Goal: Navigation & Orientation: Find specific page/section

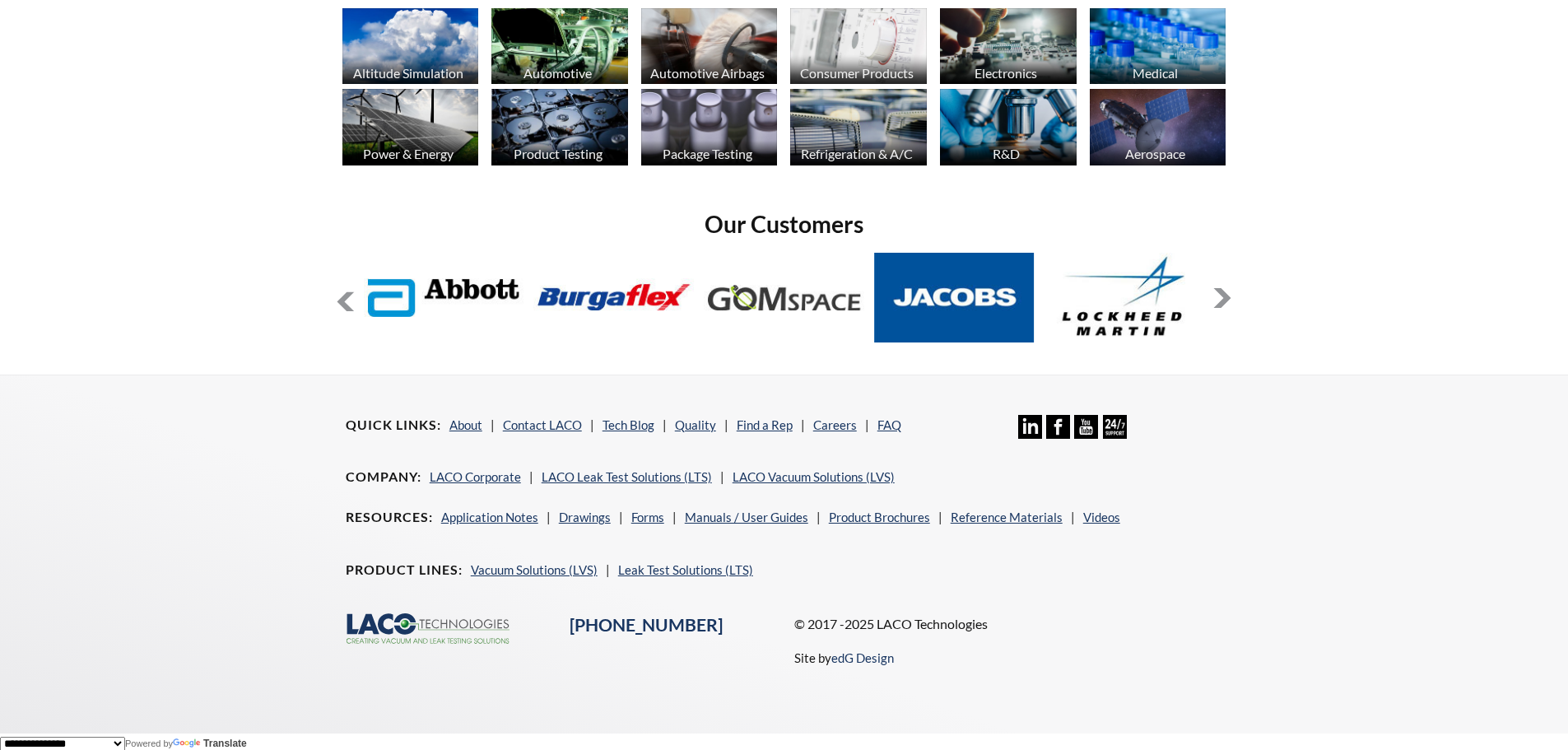
scroll to position [1343, 0]
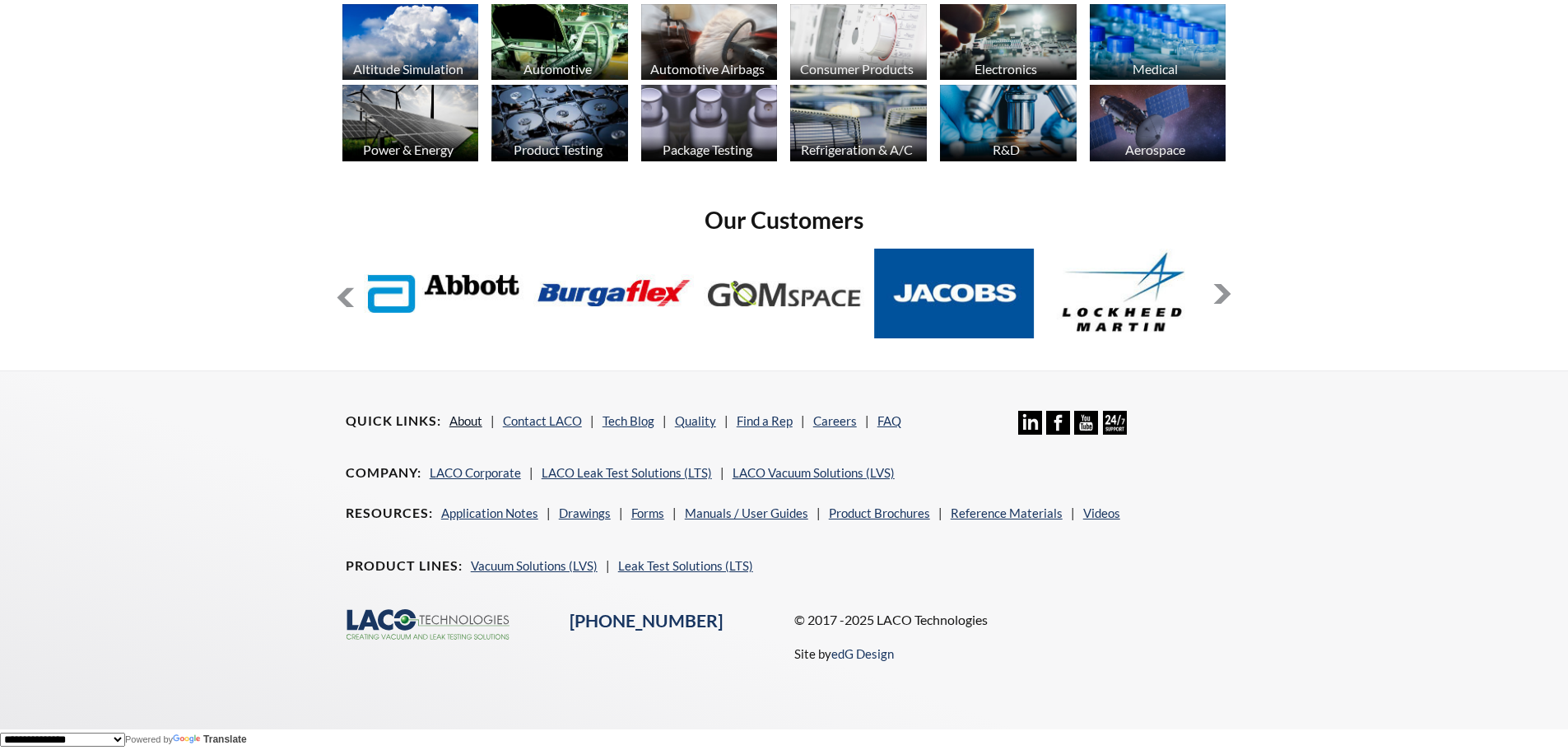
click at [462, 423] on link "About" at bounding box center [466, 421] width 33 height 15
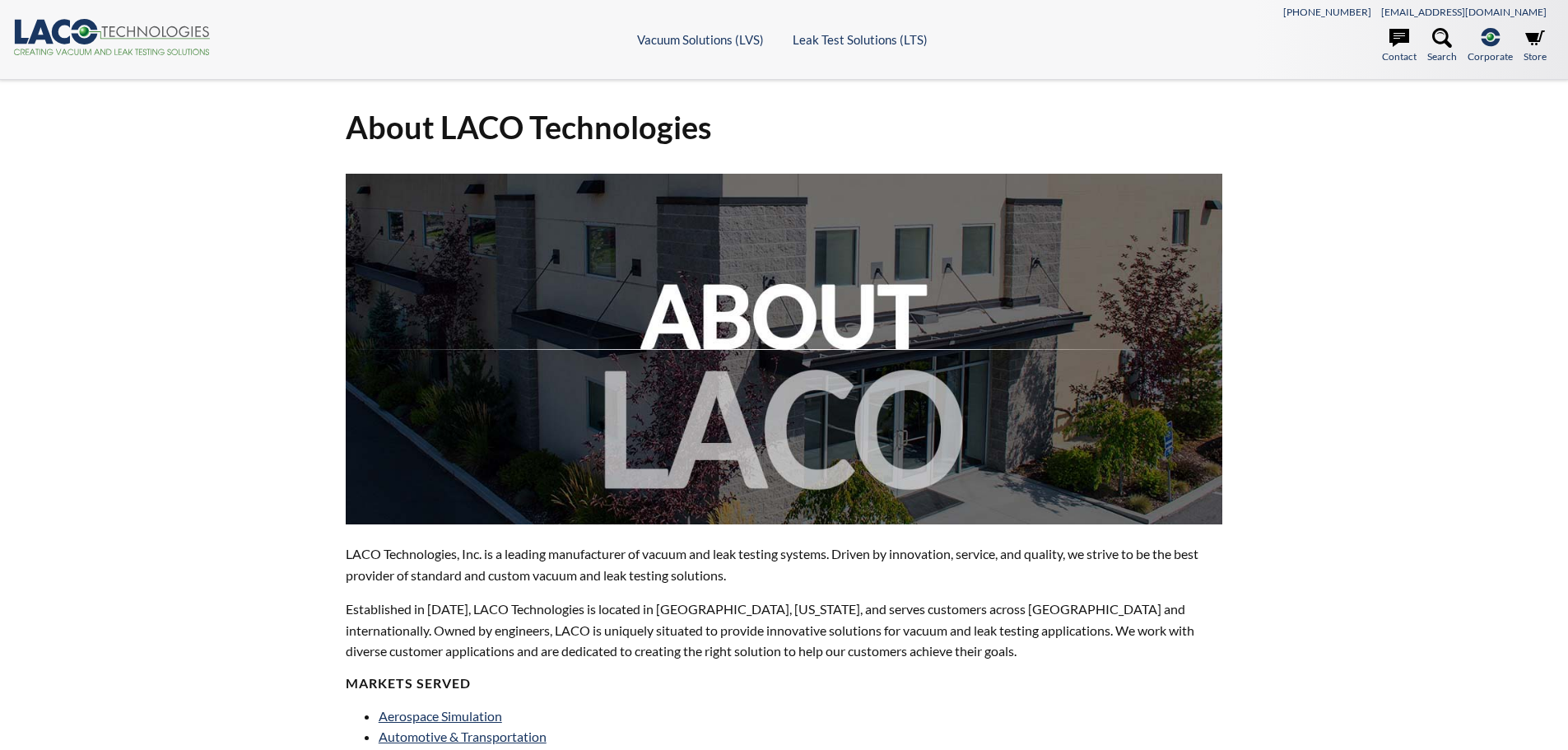
select select "Language Translate Widget"
click at [1396, 52] on link "Contact" at bounding box center [1399, 46] width 35 height 36
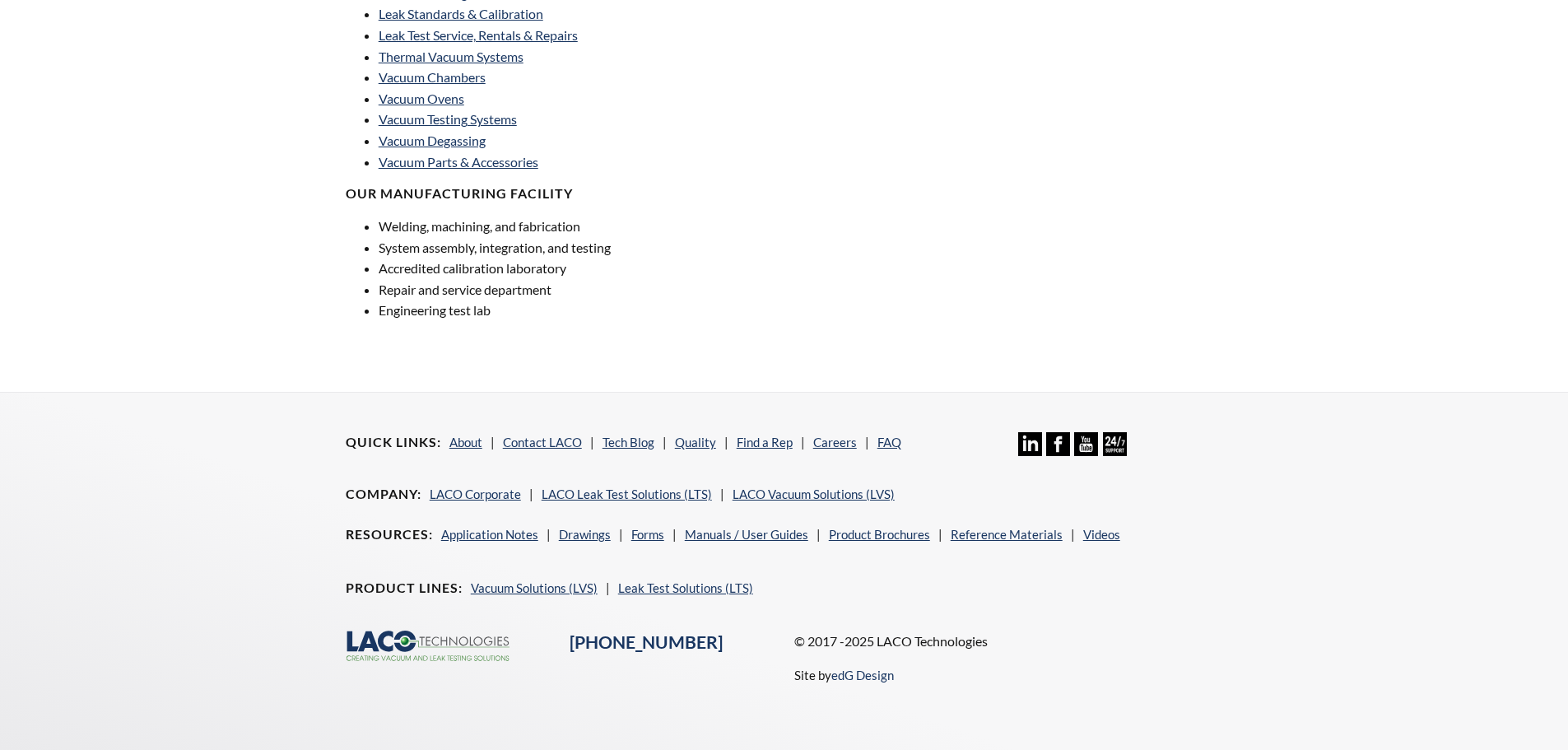
scroll to position [1148, 0]
click at [521, 441] on link "Contact LACO" at bounding box center [542, 441] width 79 height 15
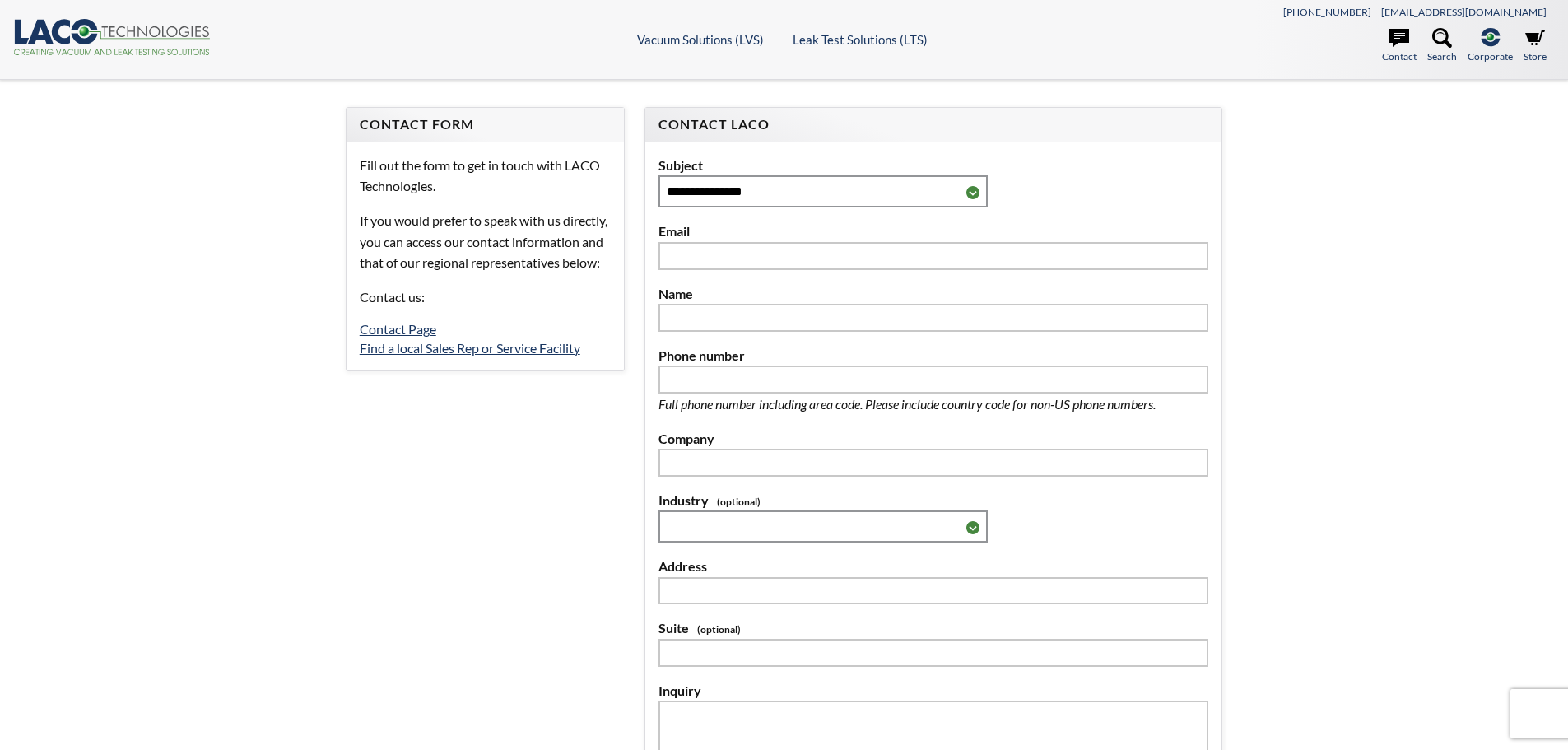
select select "Language Translate Widget"
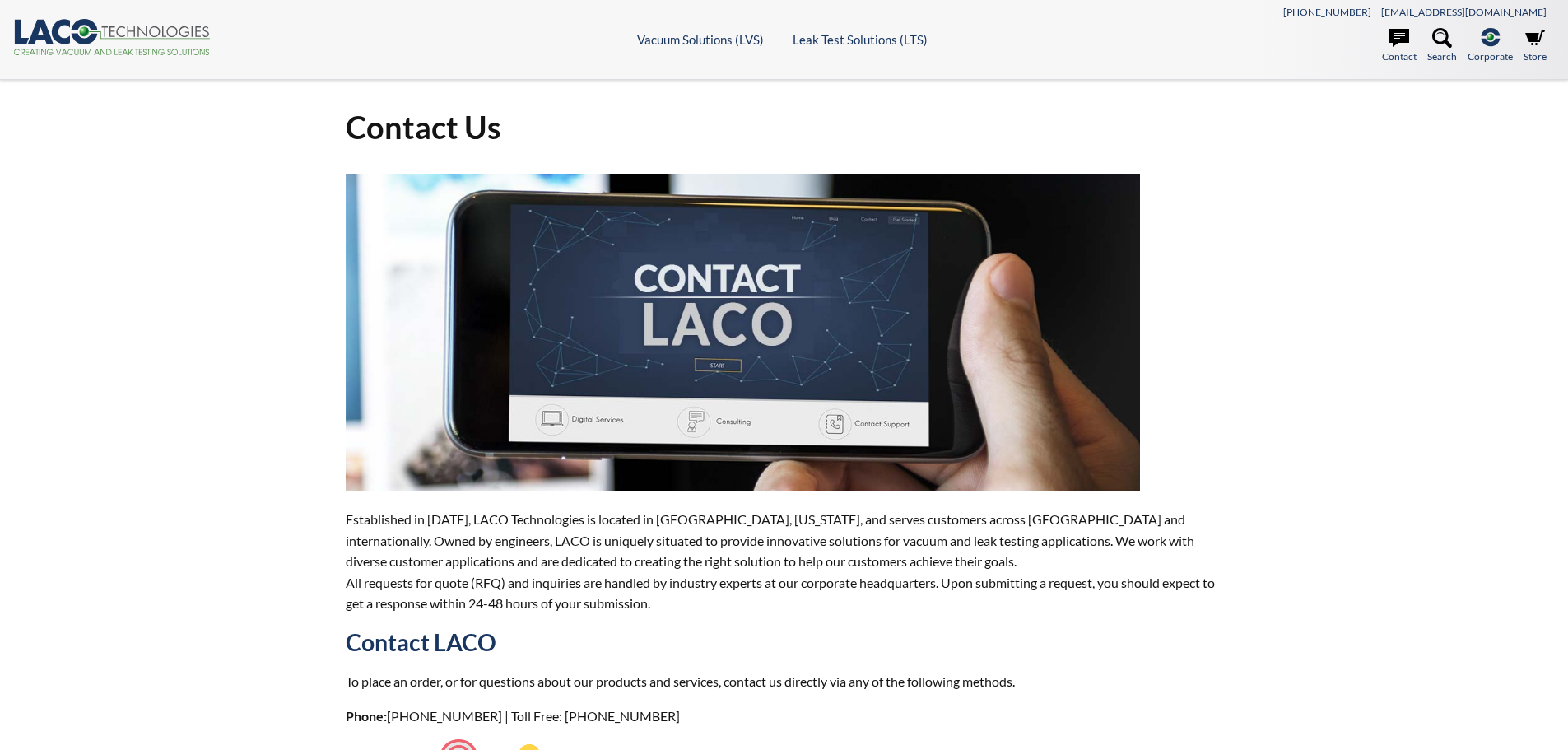
select select "Language Translate Widget"
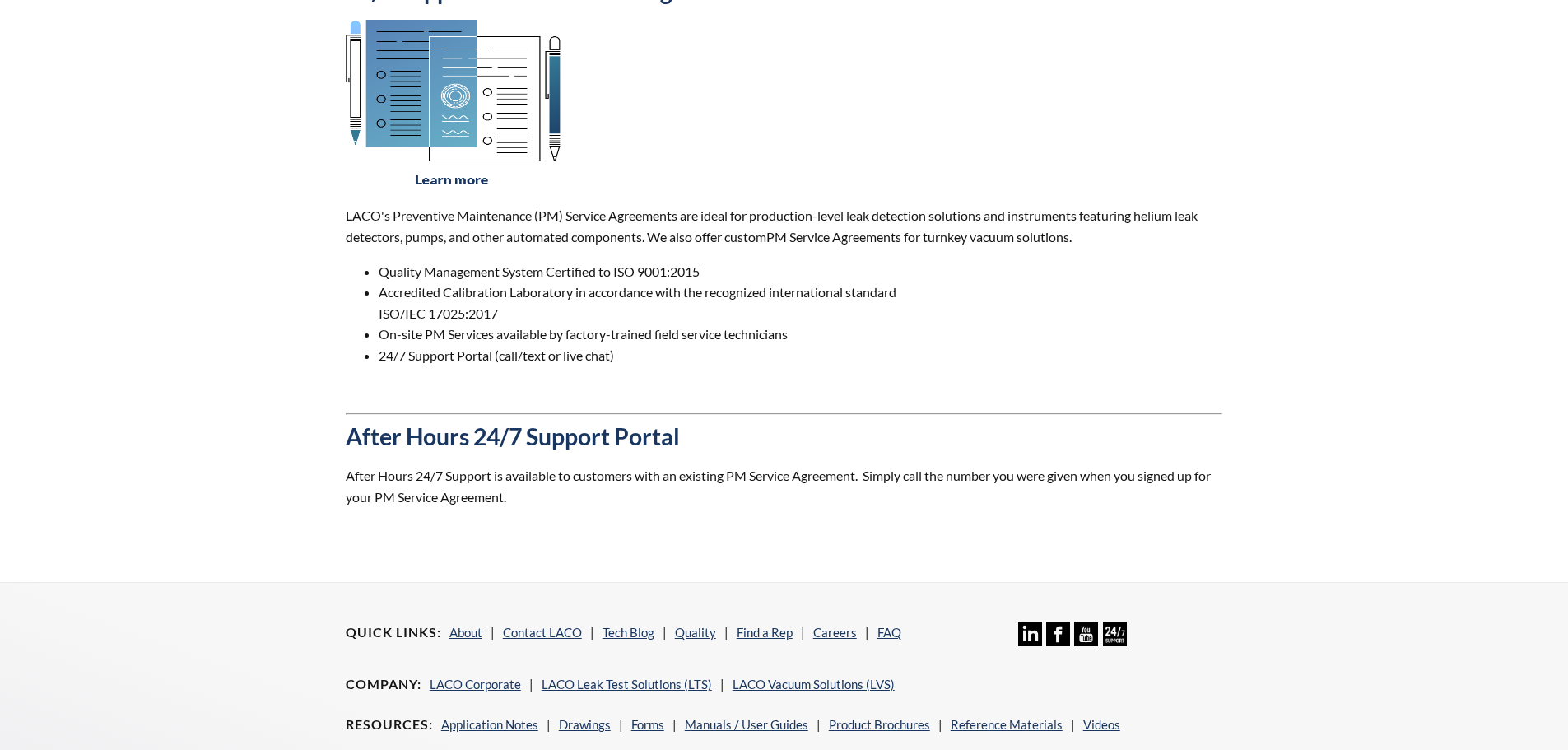
scroll to position [1317, 0]
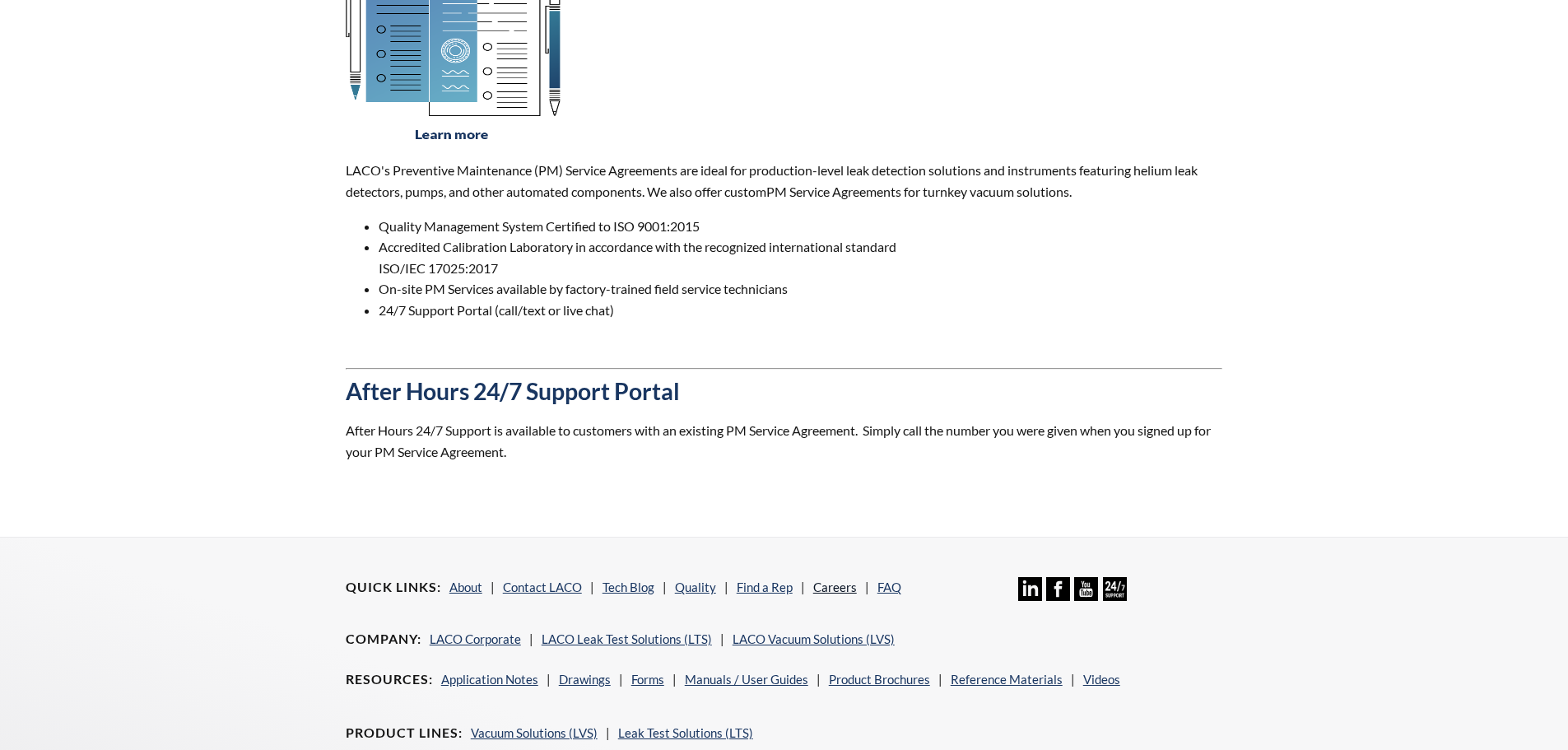
click at [843, 589] on link "Careers" at bounding box center [834, 587] width 44 height 15
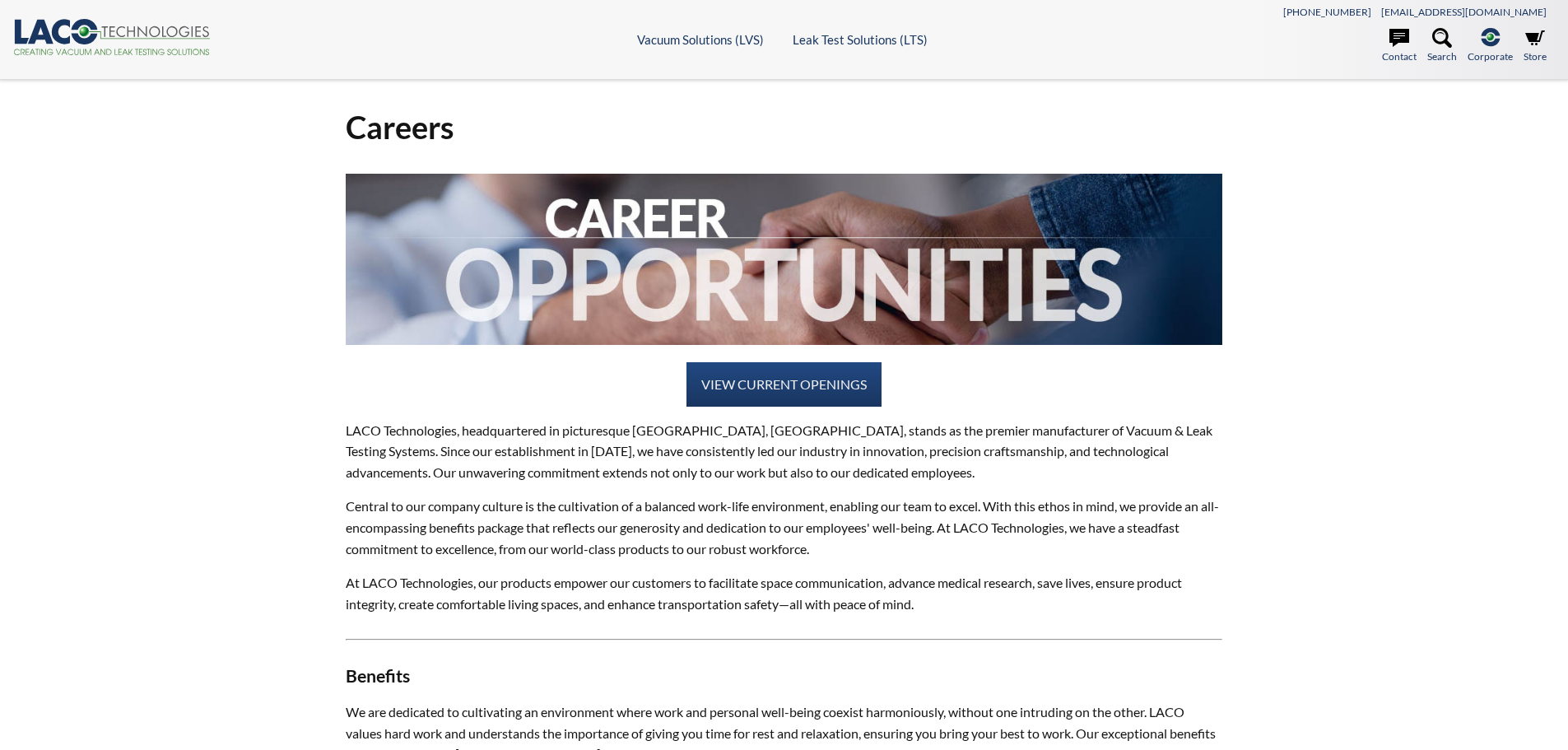
click at [49, 30] on icon ".cls-1{fill:#193661;}.cls-2{fill:#58595b;}.cls-3{fill:url(#radial-gradient);}.c…" at bounding box center [112, 36] width 197 height 36
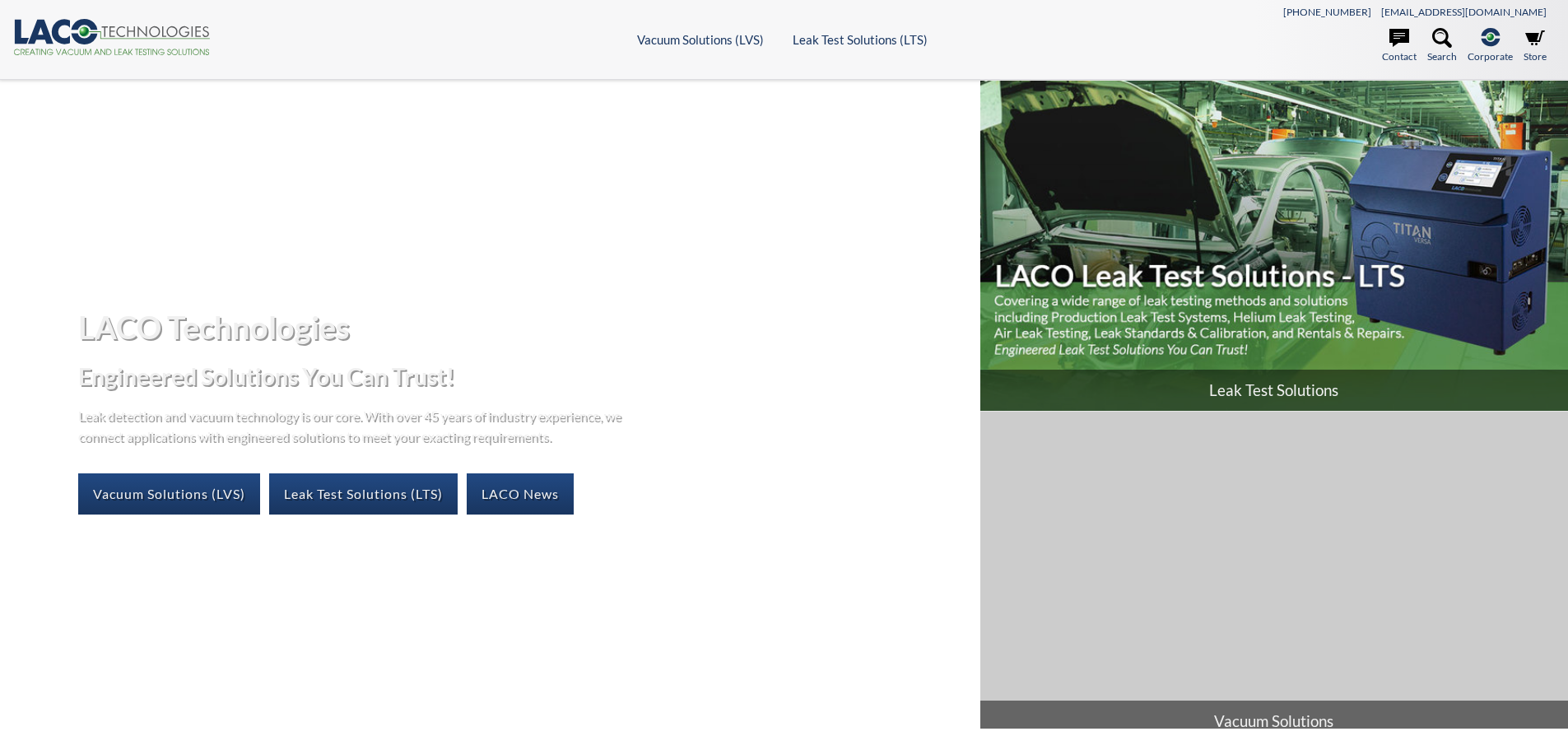
select select "Language Translate Widget"
